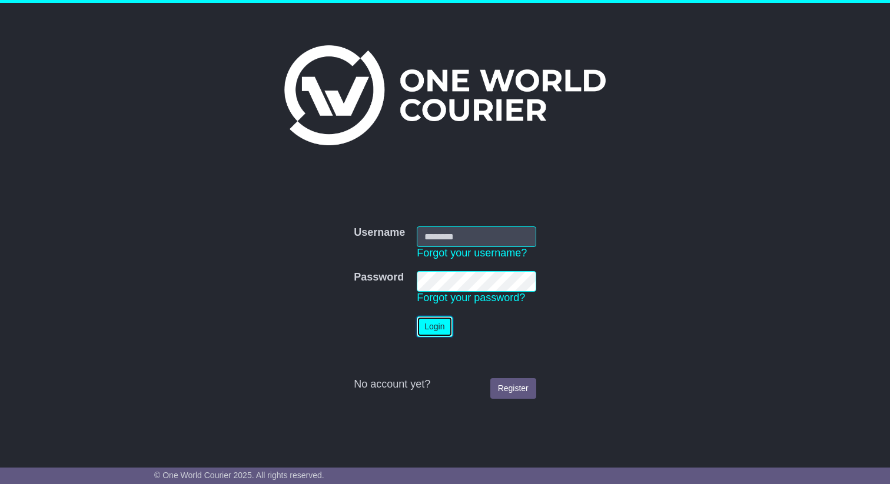
click at [432, 331] on button "Login" at bounding box center [434, 327] width 35 height 21
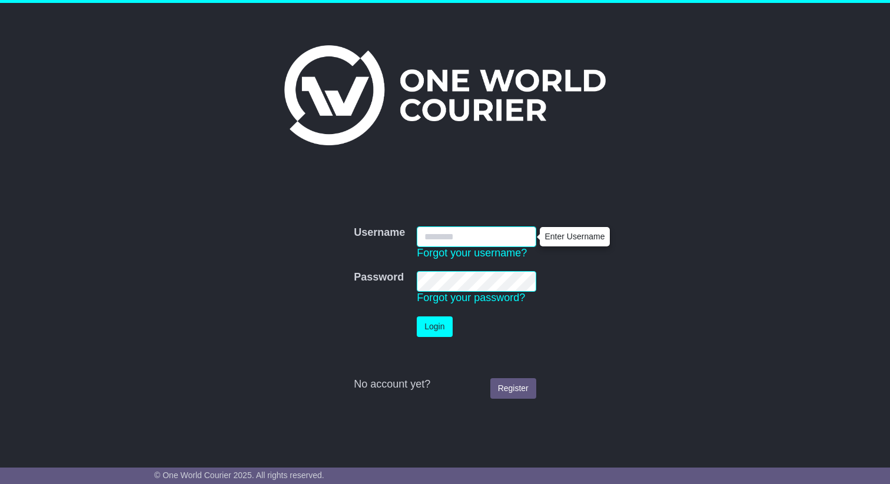
click at [471, 239] on input "Username" at bounding box center [476, 236] width 119 height 21
type input "**********"
click at [417, 317] on button "Login" at bounding box center [434, 327] width 35 height 21
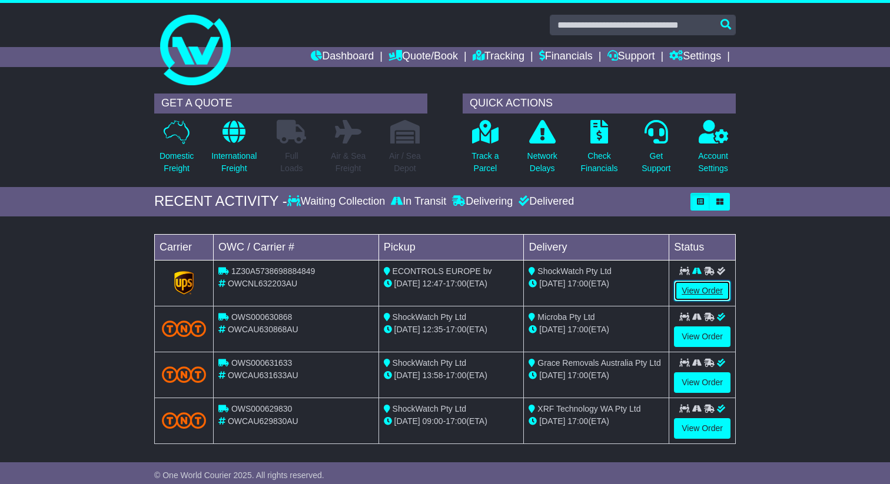
click at [696, 295] on link "View Order" at bounding box center [702, 291] width 56 height 21
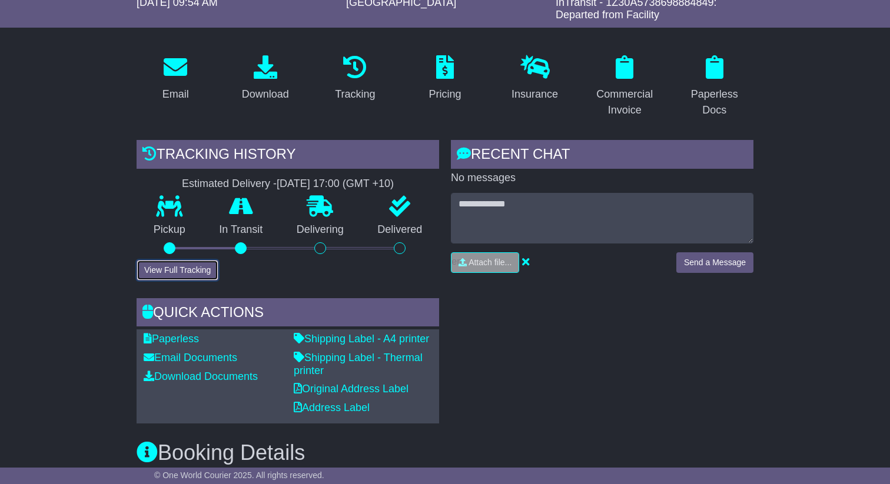
click at [186, 275] on button "View Full Tracking" at bounding box center [177, 270] width 82 height 21
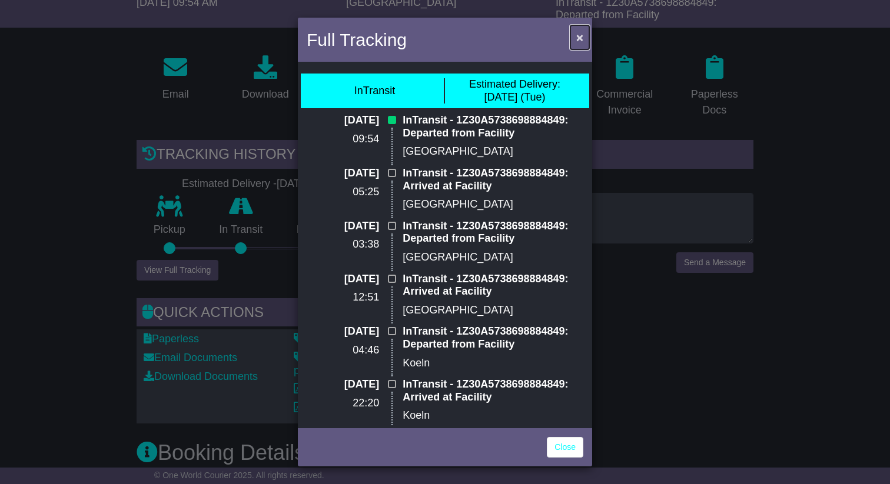
click at [576, 34] on span "×" at bounding box center [579, 38] width 7 height 14
